Goal: Information Seeking & Learning: Learn about a topic

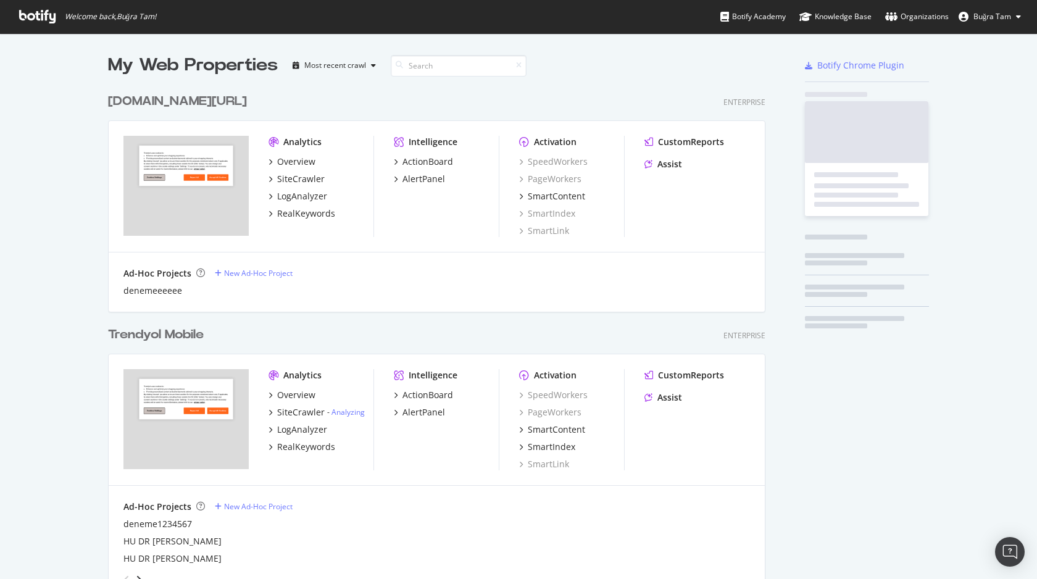
scroll to position [1778, 667]
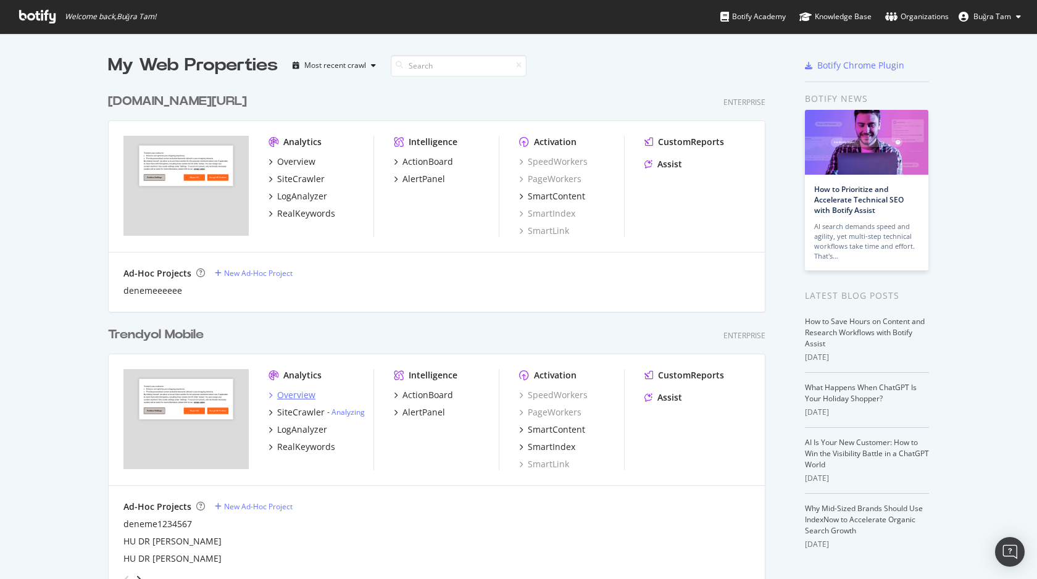
click at [296, 392] on div "Overview" at bounding box center [296, 395] width 38 height 12
